Goal: Transaction & Acquisition: Purchase product/service

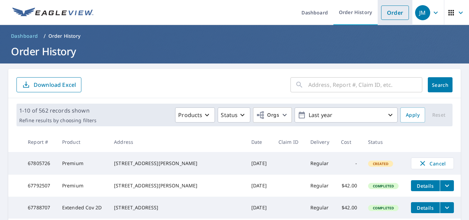
click at [387, 11] on link "Order" at bounding box center [395, 12] width 28 height 14
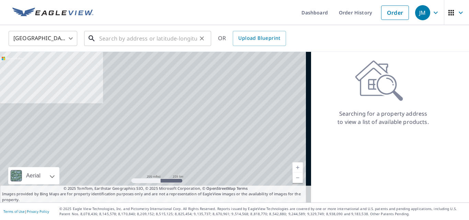
click at [168, 37] on input "text" at bounding box center [148, 38] width 98 height 19
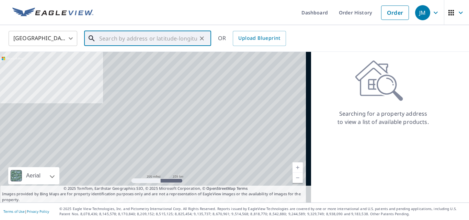
paste input "[STREET_ADDRESS][PERSON_NAME]"
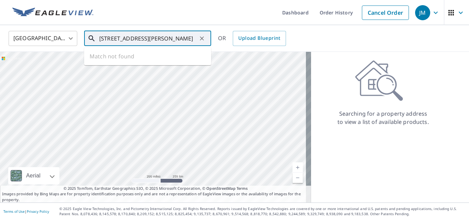
scroll to position [0, 16]
click at [157, 63] on p "[GEOGRAPHIC_DATA]" at bounding box center [152, 65] width 108 height 7
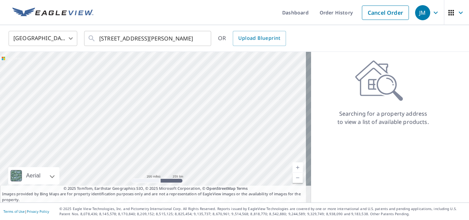
scroll to position [0, 0]
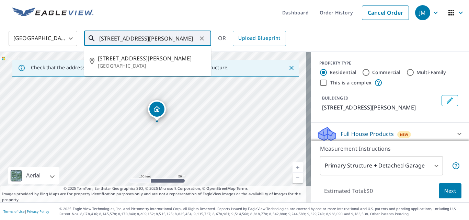
click at [142, 38] on input "[STREET_ADDRESS][PERSON_NAME]" at bounding box center [148, 38] width 98 height 19
paste input "06 [PERSON_NAME] Wy, [GEOGRAPHIC_DATA], [GEOGRAPHIC_DATA]"
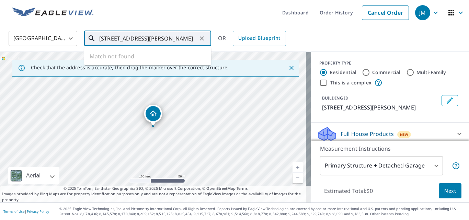
type input "[STREET_ADDRESS][PERSON_NAME]"
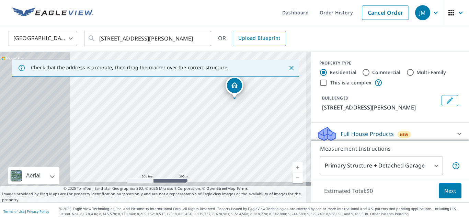
drag, startPoint x: 150, startPoint y: 123, endPoint x: 227, endPoint y: 101, distance: 80.2
click at [227, 101] on div "[STREET_ADDRESS][PERSON_NAME]" at bounding box center [155, 127] width 311 height 151
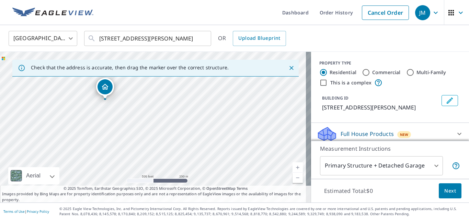
drag, startPoint x: 239, startPoint y: 85, endPoint x: 101, endPoint y: 96, distance: 138.5
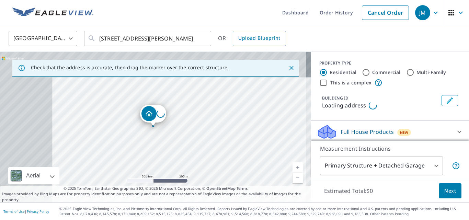
click at [116, 105] on div "Loading address" at bounding box center [155, 127] width 311 height 151
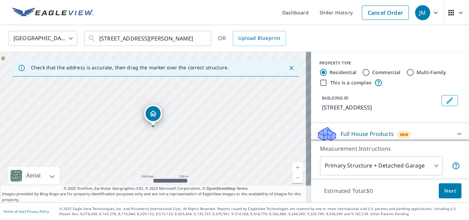
click at [116, 106] on div "[STREET_ADDRESS]" at bounding box center [155, 127] width 311 height 151
